Goal: Communication & Community: Ask a question

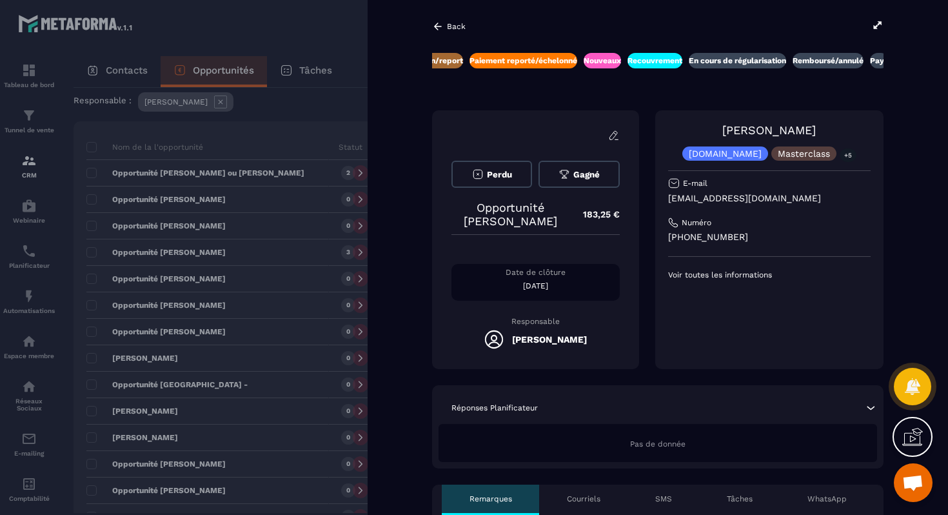
click at [730, 197] on p "[EMAIL_ADDRESS][DOMAIN_NAME]" at bounding box center [769, 198] width 203 height 12
copy div "[EMAIL_ADDRESS][DOMAIN_NAME]"
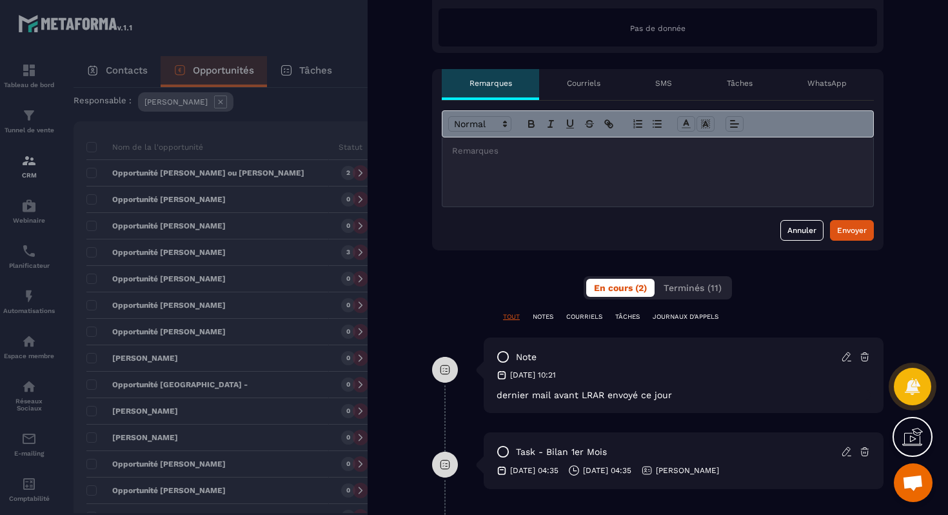
scroll to position [433, 0]
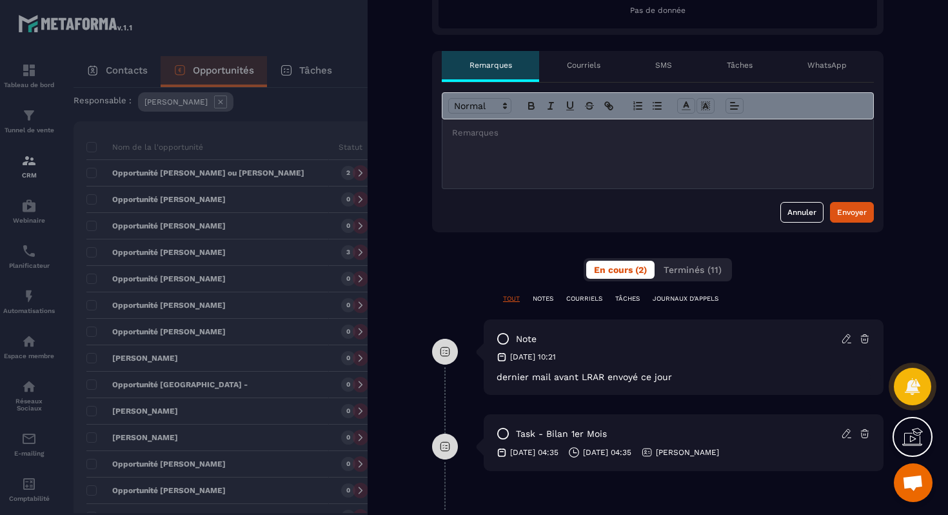
click at [613, 161] on div at bounding box center [657, 153] width 431 height 69
click at [855, 212] on div "Envoyer" at bounding box center [852, 212] width 30 height 13
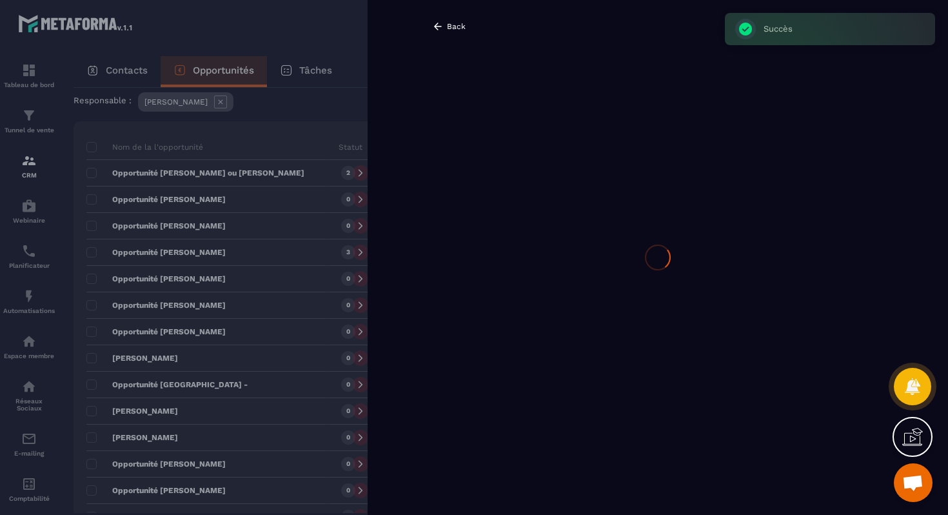
scroll to position [0, 0]
